Goal: Task Accomplishment & Management: Manage account settings

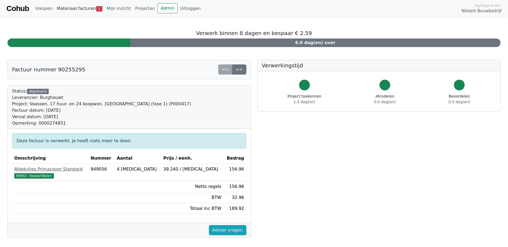
click at [71, 7] on link "Materiaal facturen 1" at bounding box center [80, 8] width 50 height 11
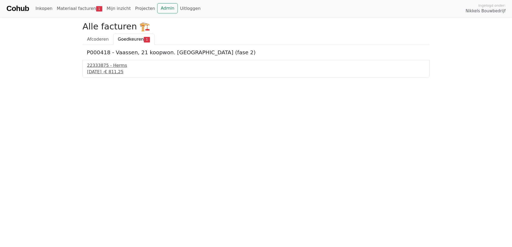
click at [107, 72] on div "23 september 2025 - € 811,25" at bounding box center [256, 72] width 338 height 6
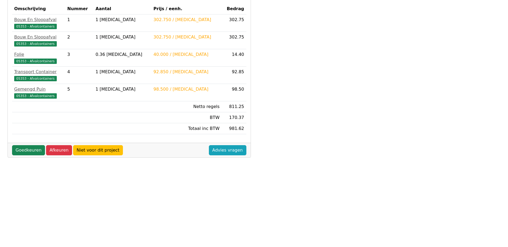
scroll to position [107, 0]
click at [36, 152] on link "Goedkeuren" at bounding box center [28, 150] width 33 height 10
